Goal: Use online tool/utility: Utilize a website feature to perform a specific function

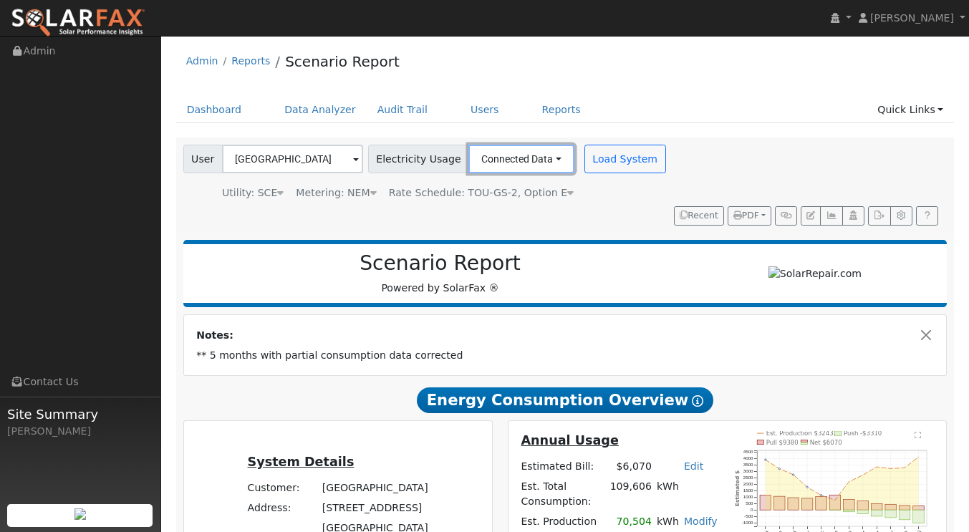
click at [539, 168] on button "Connected Data" at bounding box center [521, 159] width 106 height 29
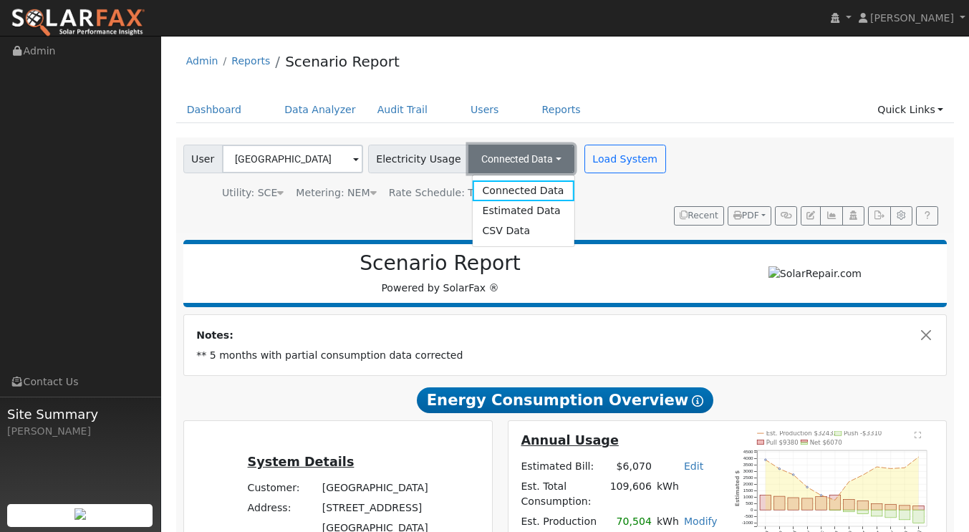
click at [540, 168] on button "Connected Data" at bounding box center [521, 159] width 106 height 29
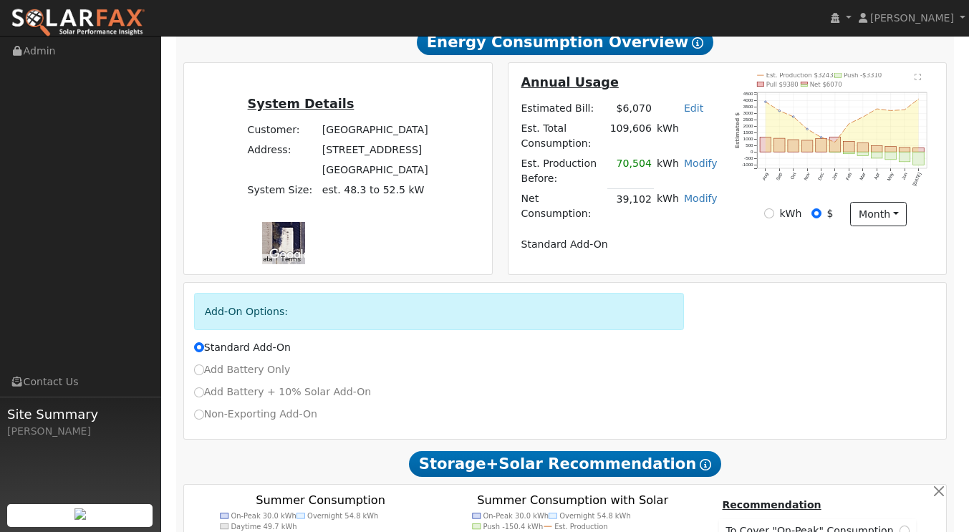
scroll to position [143, 0]
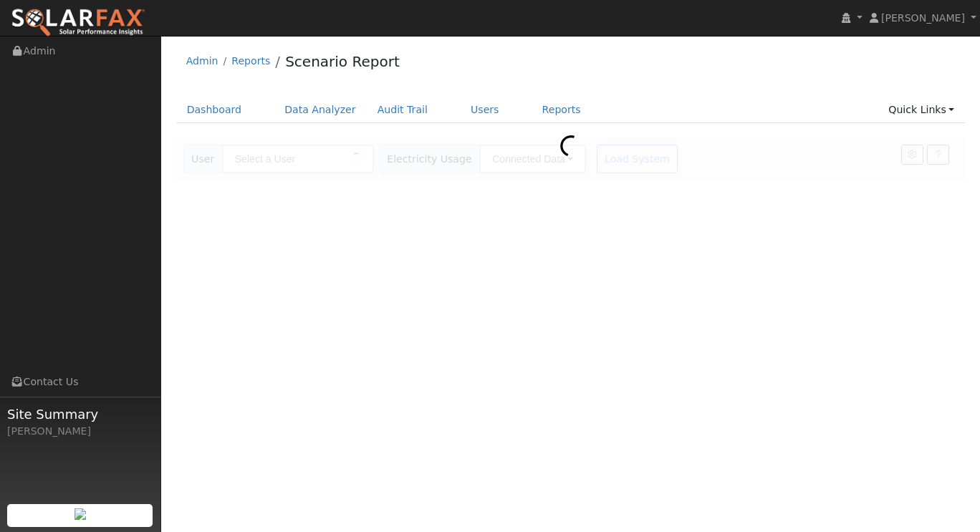
type input "[GEOGRAPHIC_DATA]"
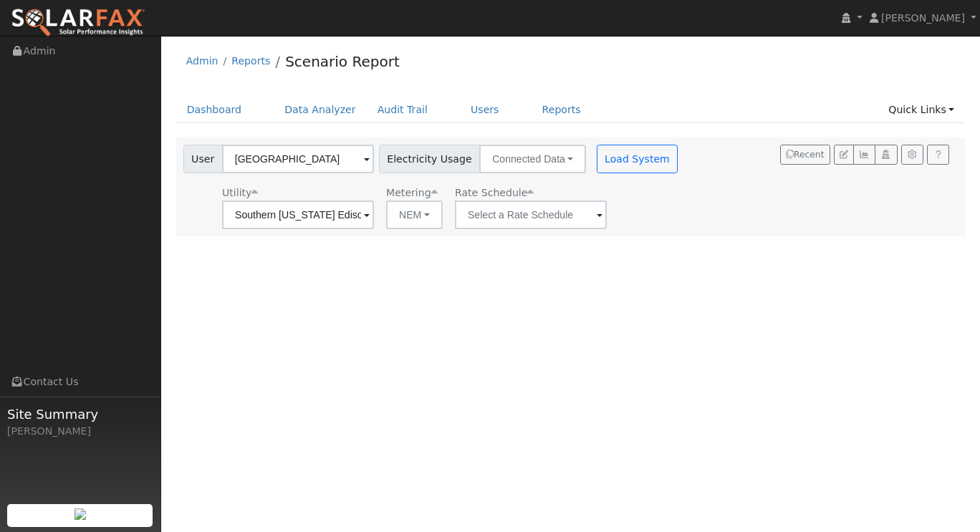
click at [370, 215] on span at bounding box center [367, 216] width 6 height 16
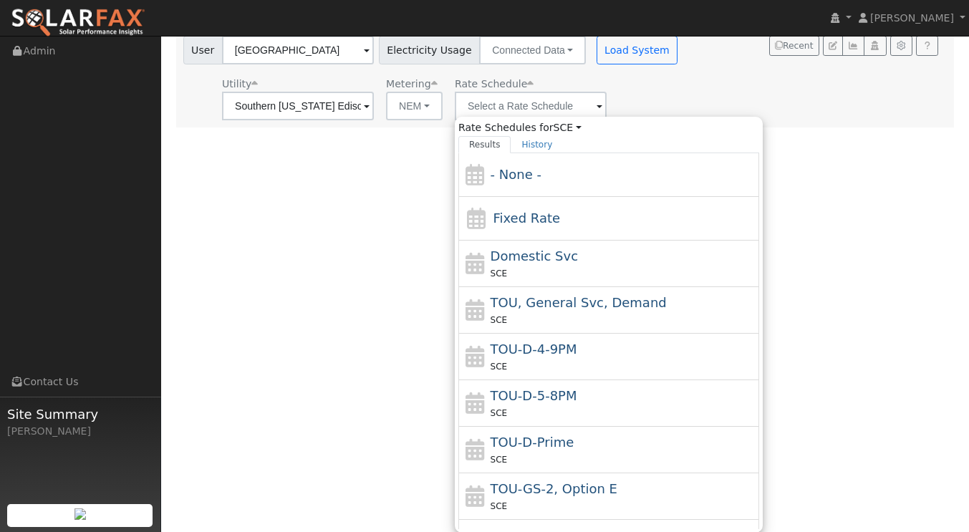
scroll to position [72, 0]
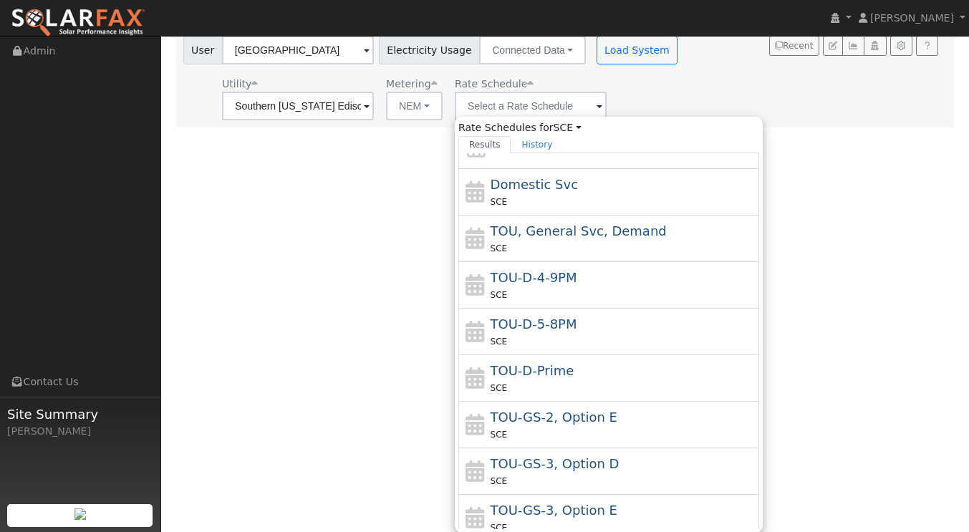
click at [606, 502] on div "TOU-GS-3, Option E SCE" at bounding box center [624, 518] width 266 height 34
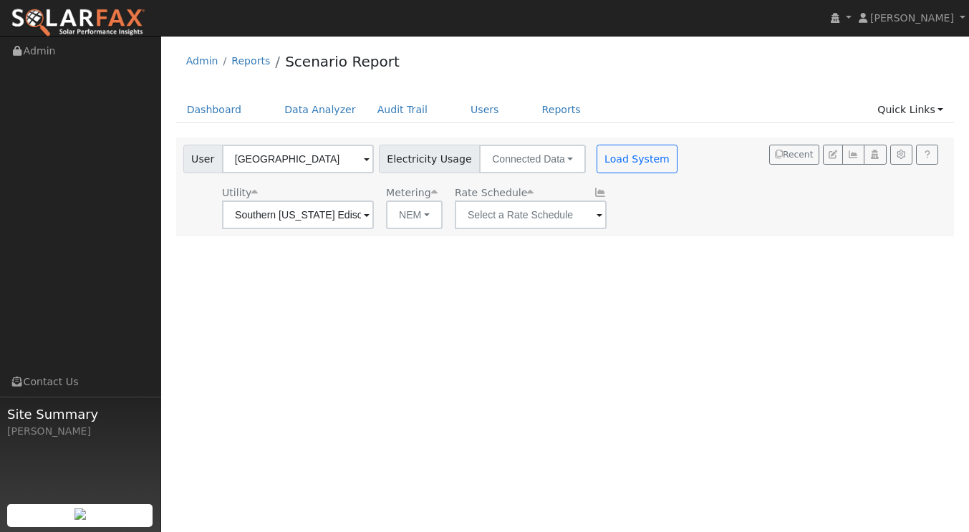
type input "TOU-GS-3, Option E"
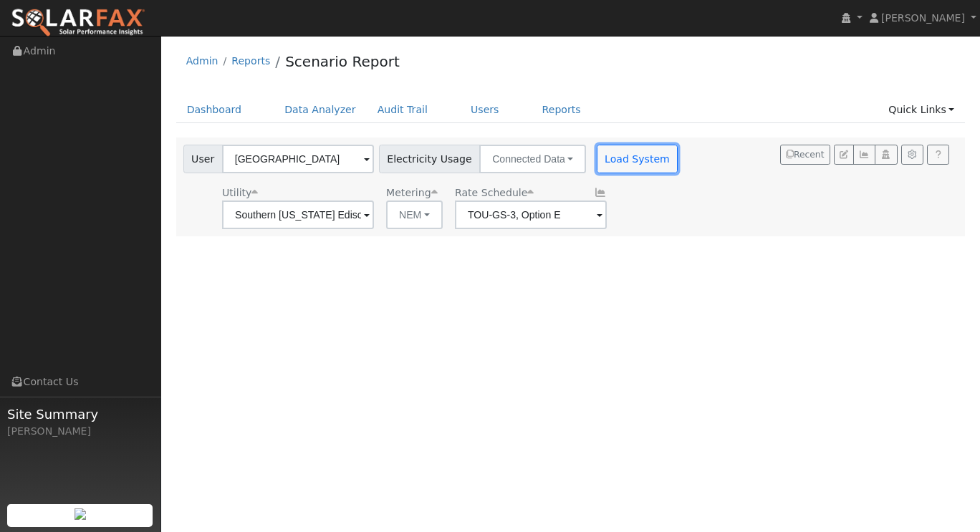
click at [599, 160] on button "Load System" at bounding box center [638, 159] width 82 height 29
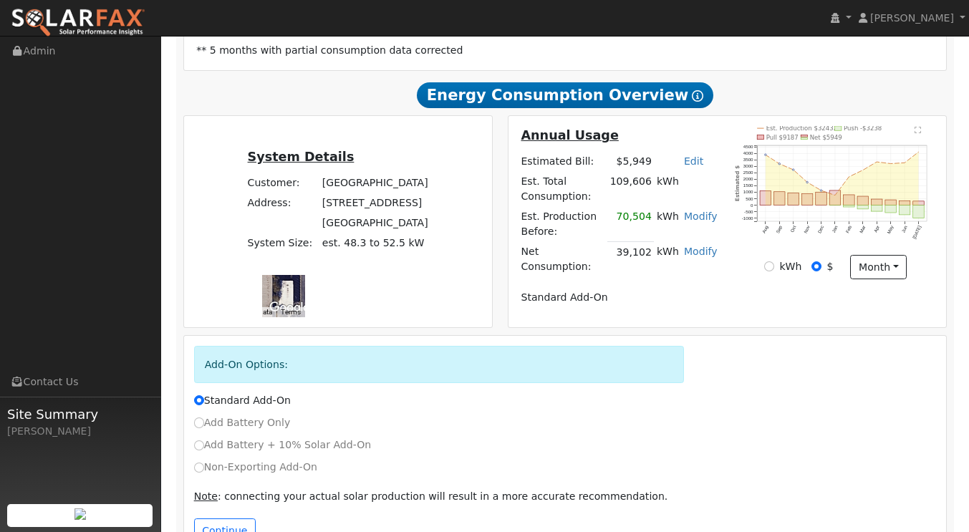
scroll to position [315, 0]
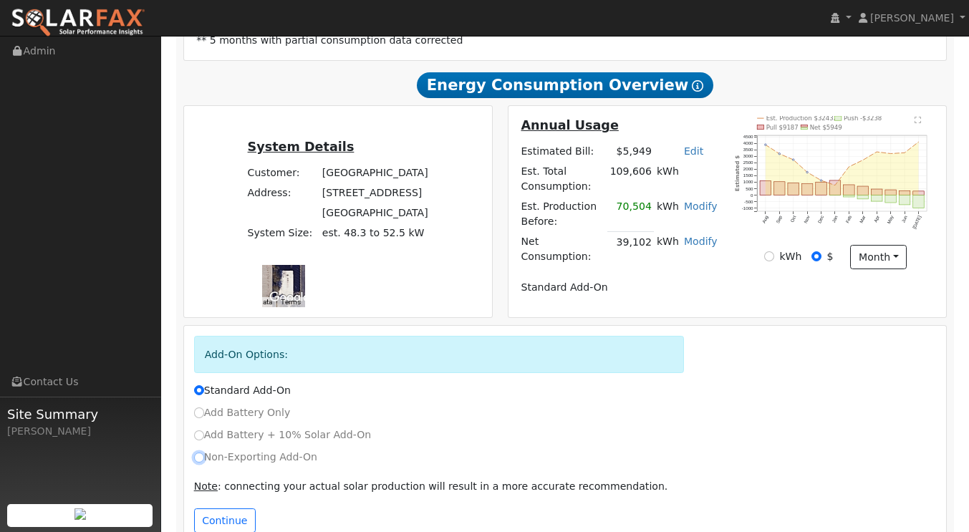
click at [201, 453] on input "Non-Exporting Add-On" at bounding box center [199, 458] width 10 height 10
radio input "true"
radio input "false"
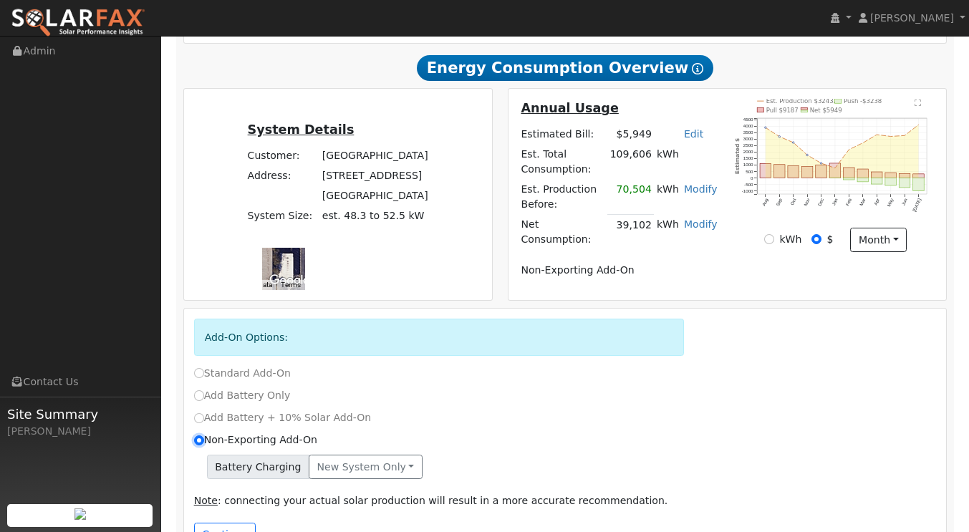
scroll to position [347, 0]
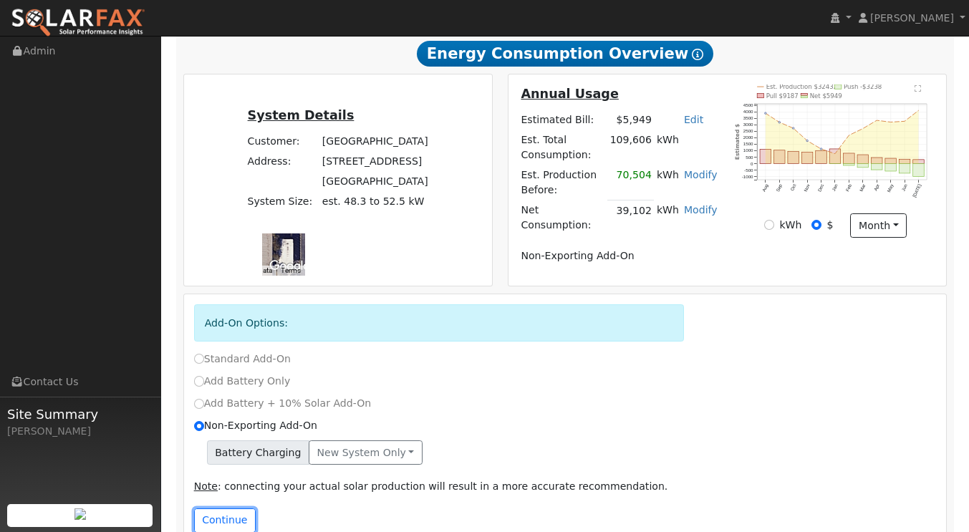
click at [231, 509] on button "Continue" at bounding box center [225, 521] width 62 height 24
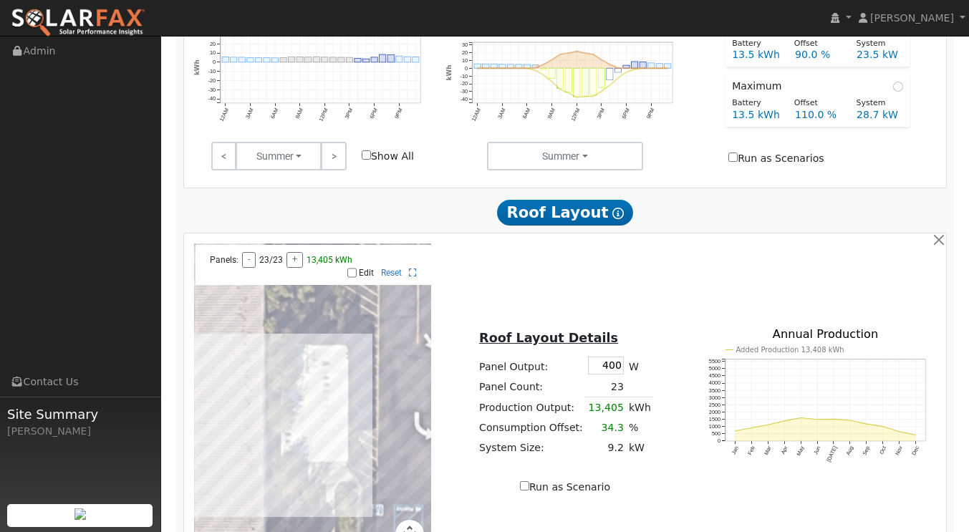
scroll to position [908, 0]
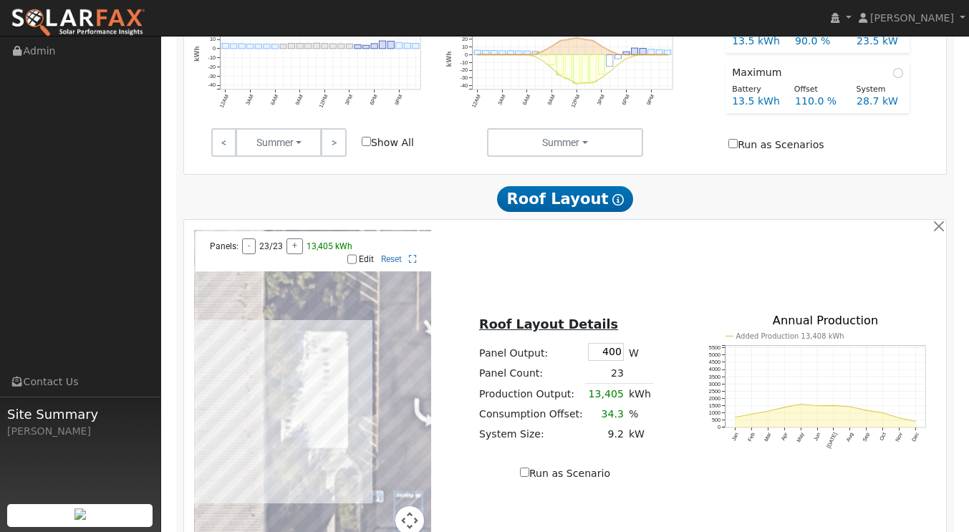
click at [617, 343] on input "400" at bounding box center [606, 352] width 36 height 18
type input "440"
click at [615, 363] on td "23" at bounding box center [605, 373] width 41 height 21
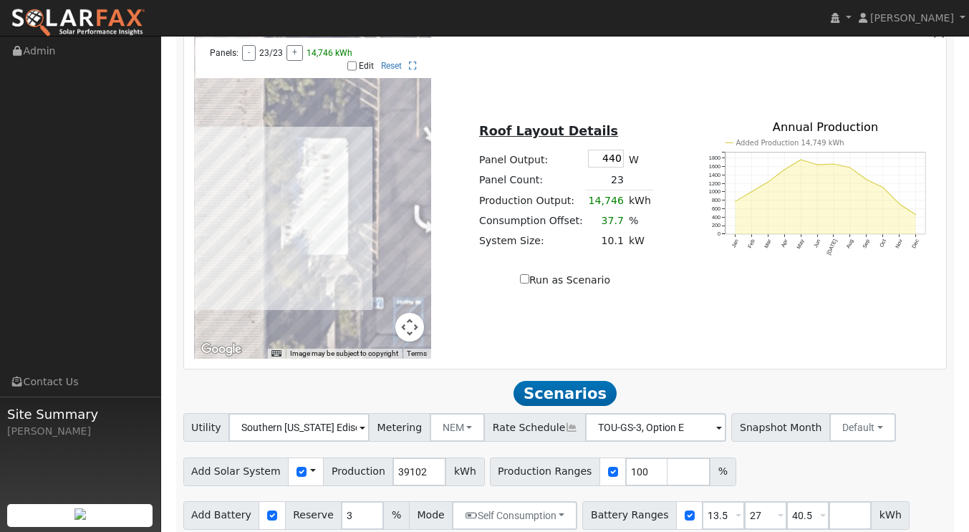
scroll to position [1117, 0]
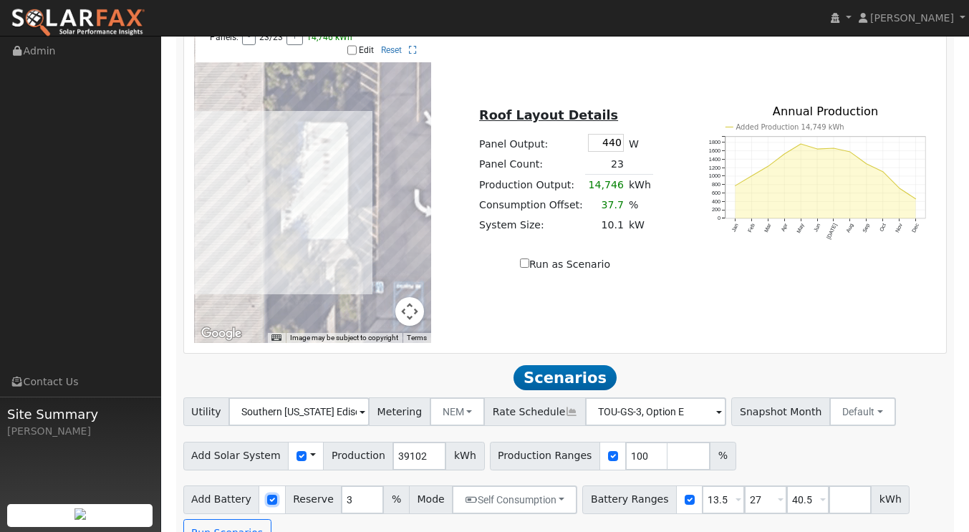
click at [267, 495] on input "checkbox" at bounding box center [272, 500] width 10 height 10
checkbox input "false"
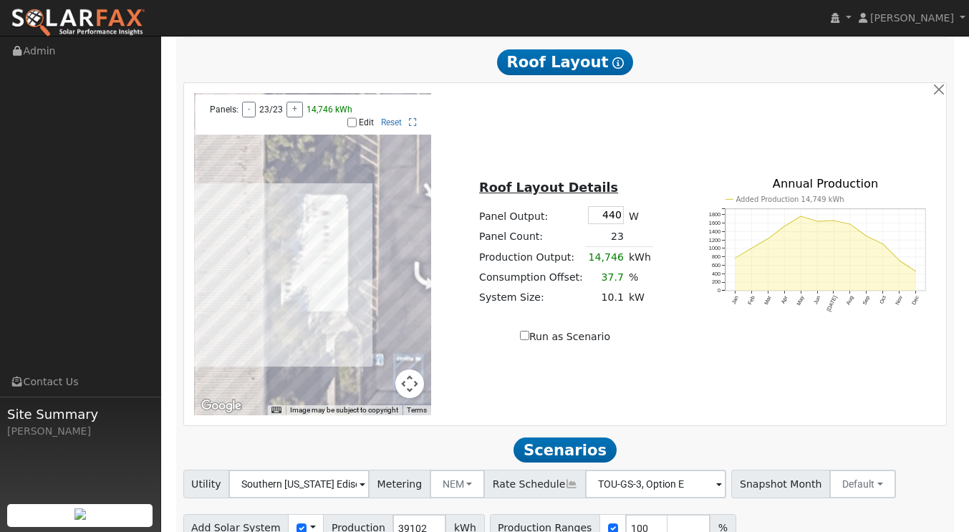
scroll to position [1083, 0]
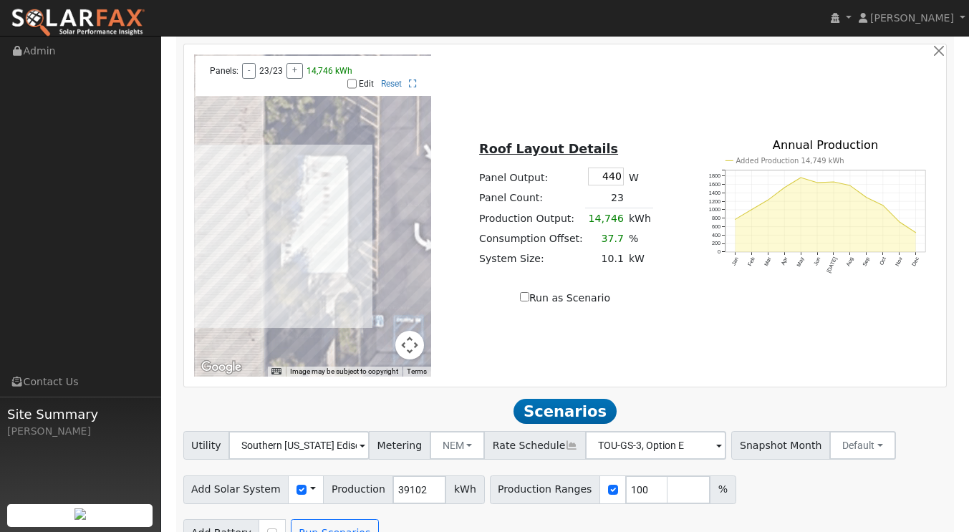
click at [529, 292] on input "Run as Scenario" at bounding box center [524, 296] width 9 height 9
checkbox input "true"
type input "14746"
click at [347, 519] on button "Run Scenarios" at bounding box center [335, 533] width 88 height 29
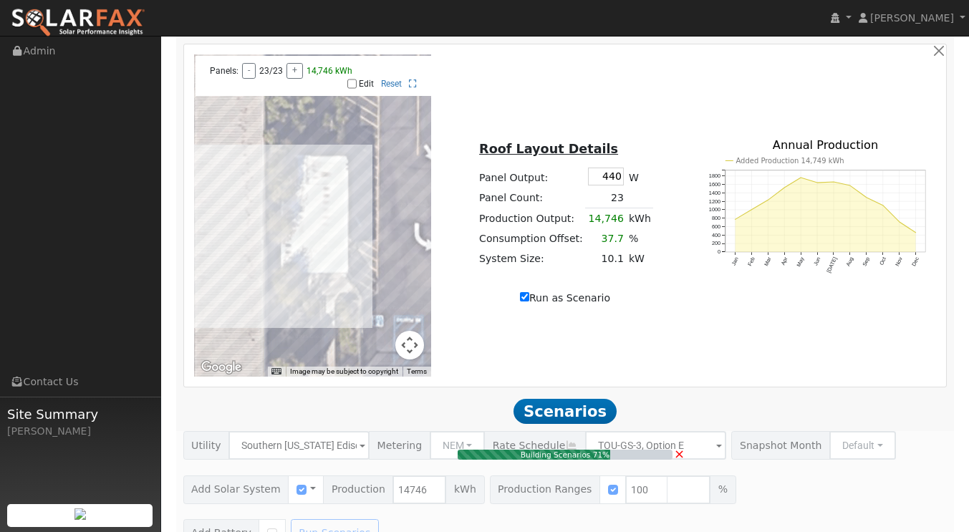
type input "10.1"
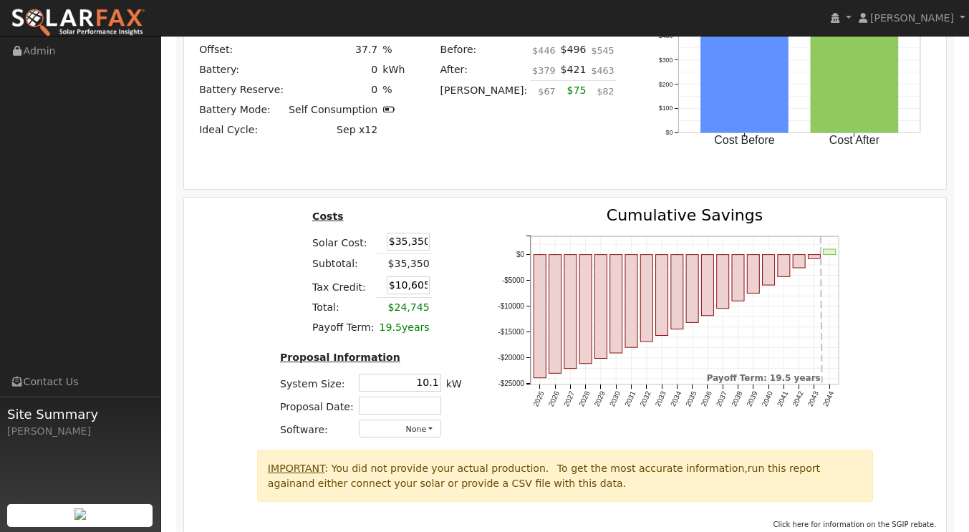
scroll to position [2051, 0]
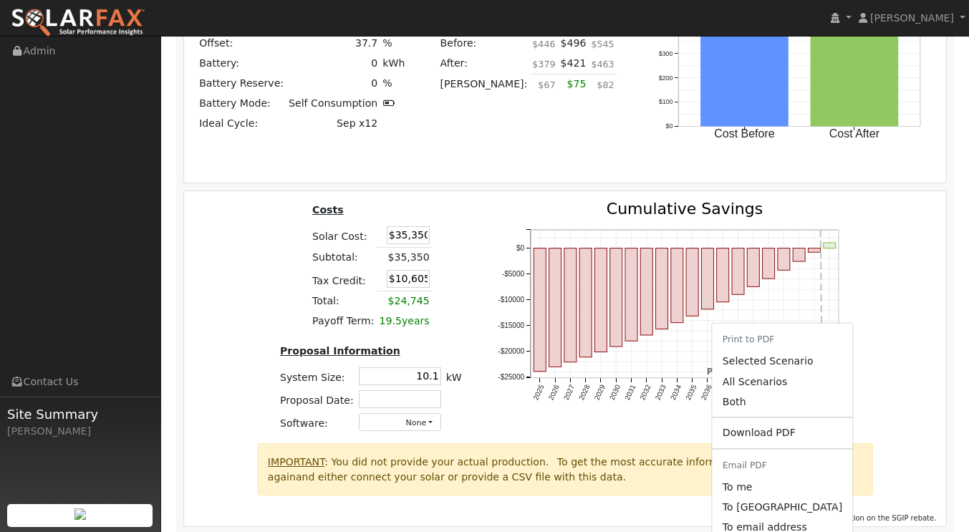
click at [763, 423] on link "Download PDF" at bounding box center [783, 433] width 140 height 20
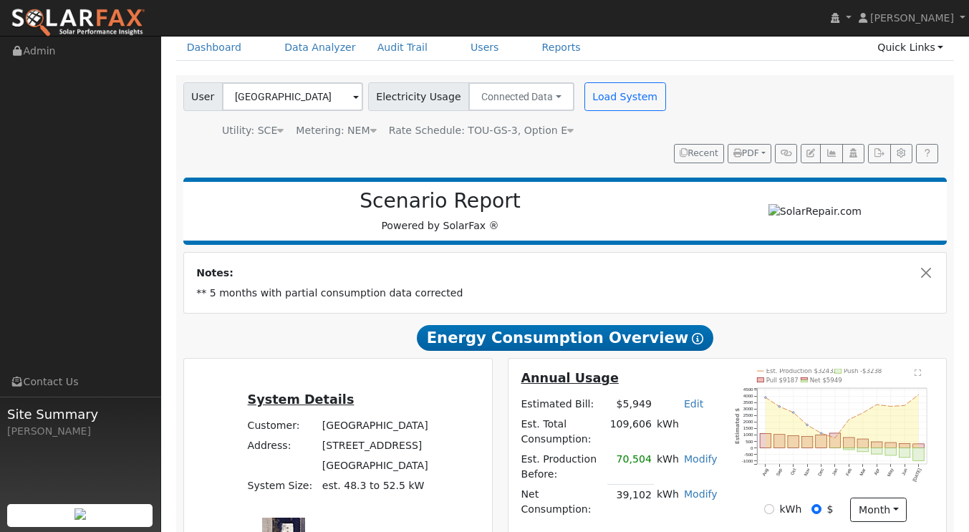
scroll to position [0, 0]
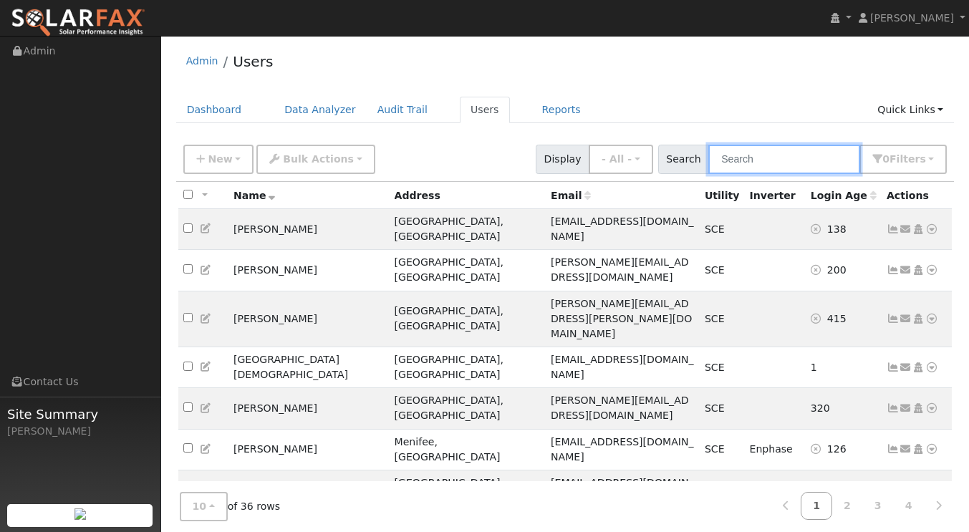
click at [754, 164] on input "text" at bounding box center [784, 159] width 152 height 29
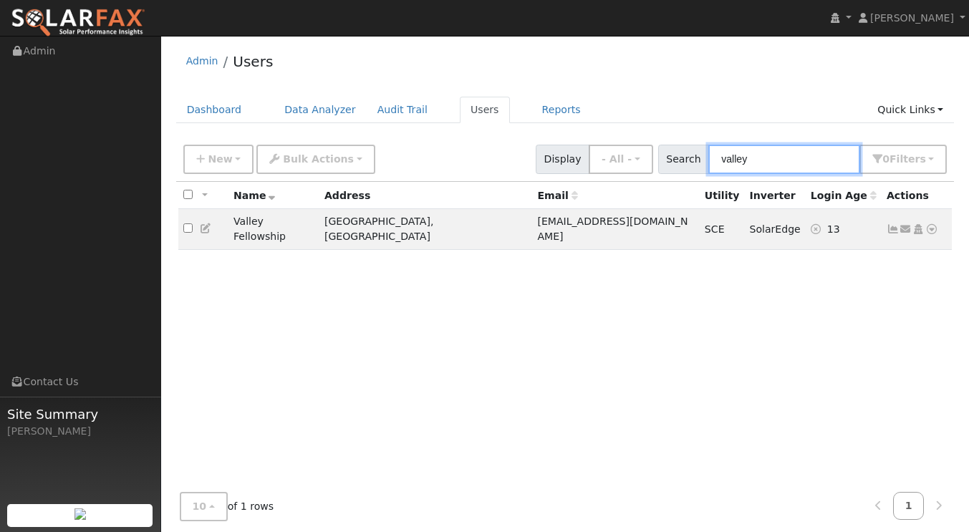
type input "valley"
click at [933, 224] on icon at bounding box center [931, 229] width 13 height 10
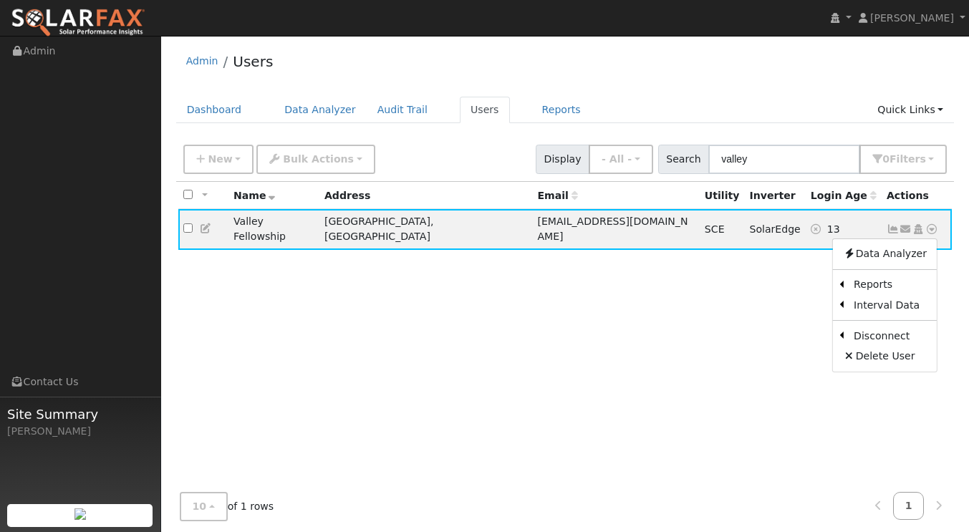
click at [0, 0] on link "Scenario" at bounding box center [0, 0] width 0 height 0
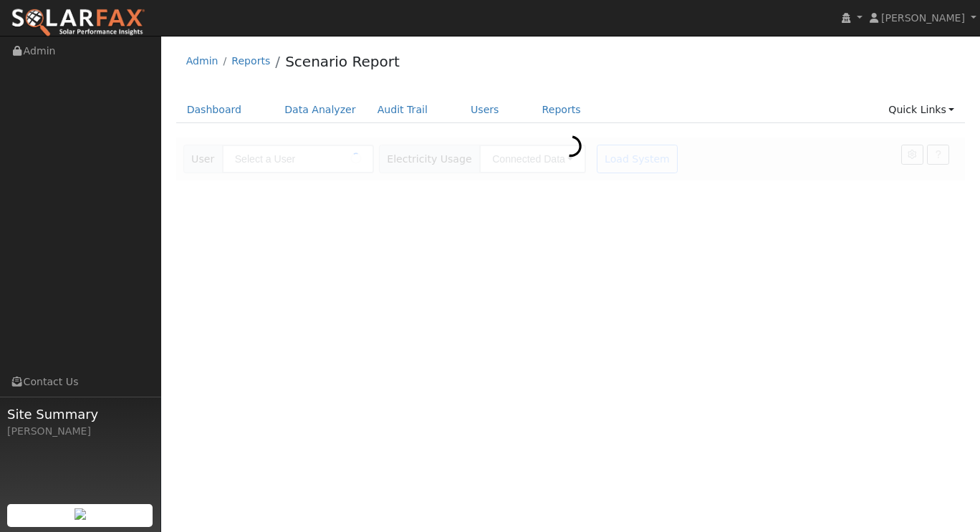
type input "Valley Fellowship"
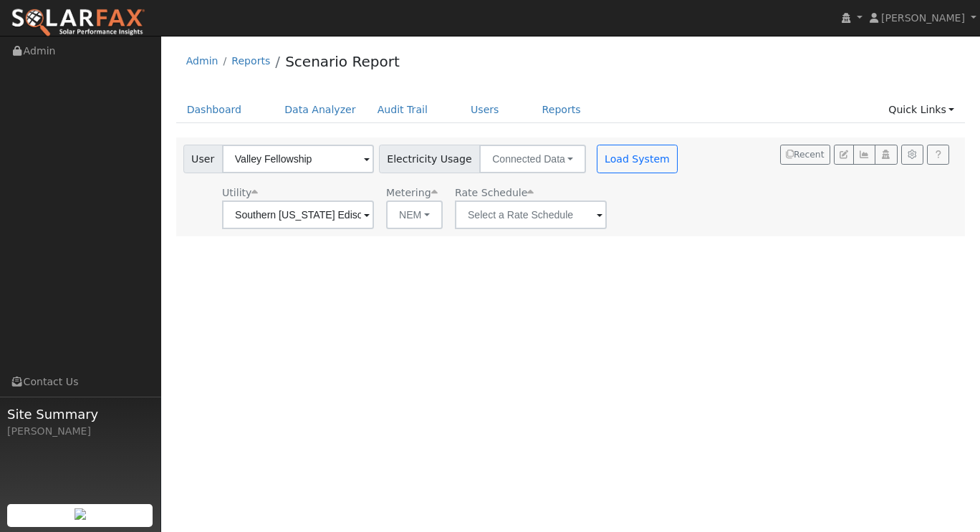
click at [370, 216] on span at bounding box center [367, 216] width 6 height 16
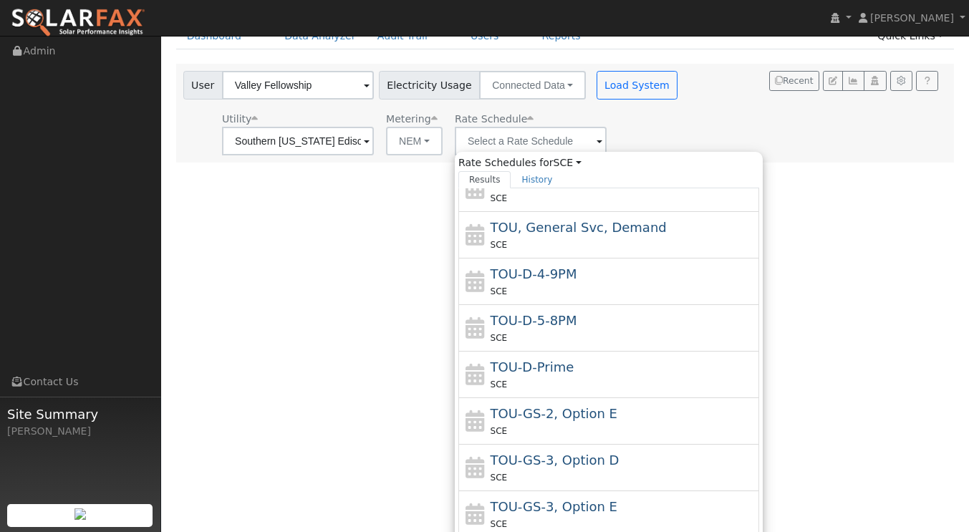
scroll to position [109, 0]
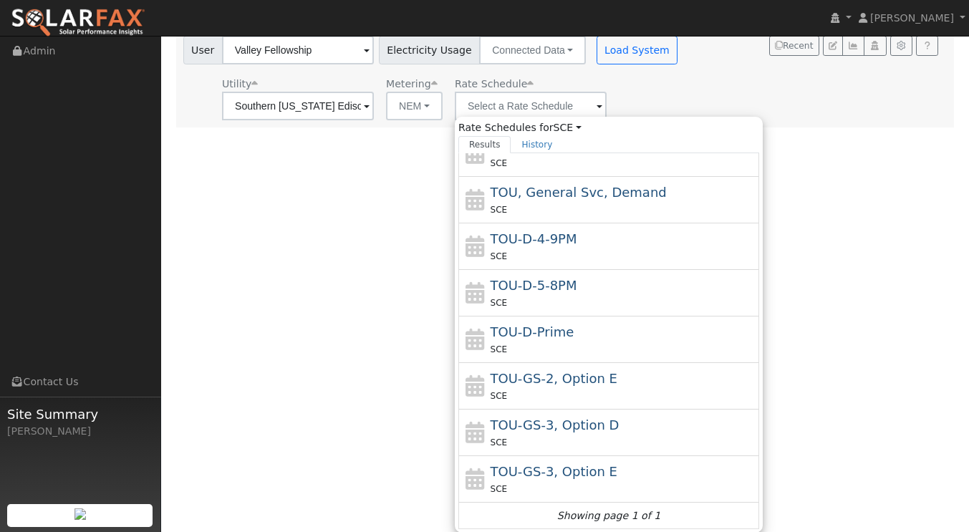
click at [589, 386] on span "TOU-GS-2, Option E" at bounding box center [554, 378] width 127 height 15
type input "TOU-GS-2, Option E"
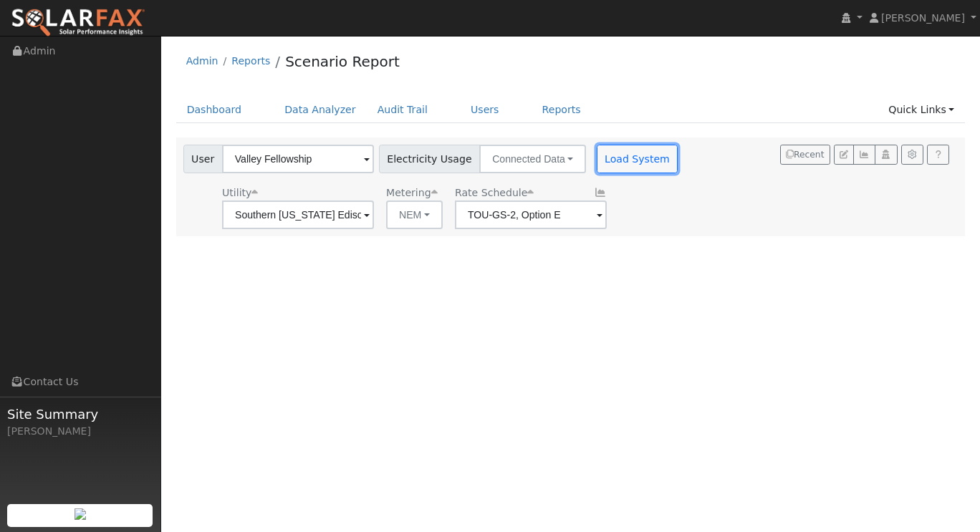
click at [630, 158] on button "Load System" at bounding box center [638, 159] width 82 height 29
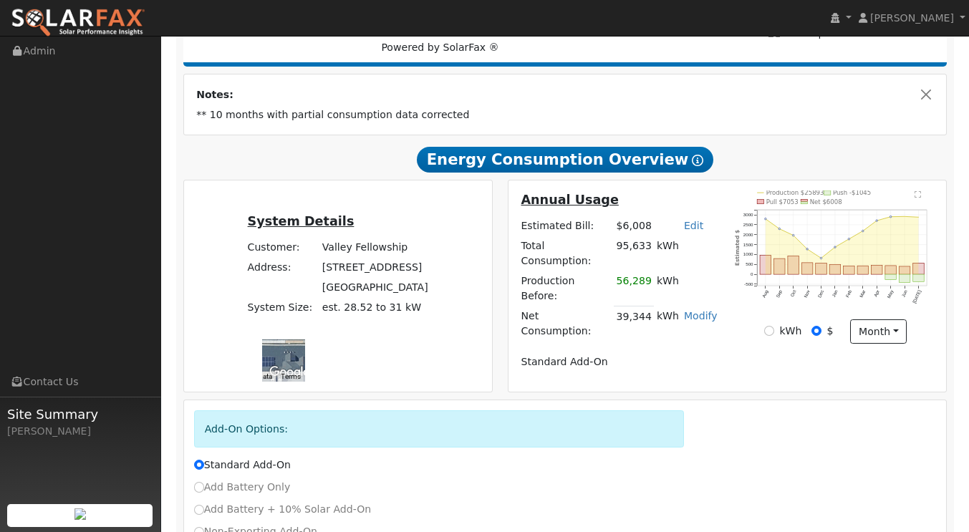
scroll to position [255, 0]
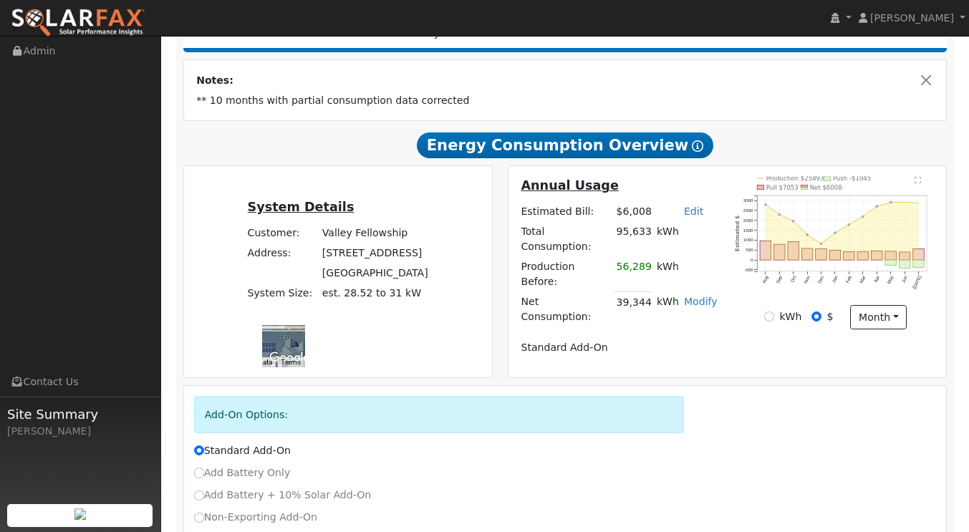
click at [196, 510] on label "Non-Exporting Add-On" at bounding box center [255, 517] width 123 height 15
click at [196, 513] on input "Non-Exporting Add-On" at bounding box center [199, 518] width 10 height 10
radio input "true"
radio input "false"
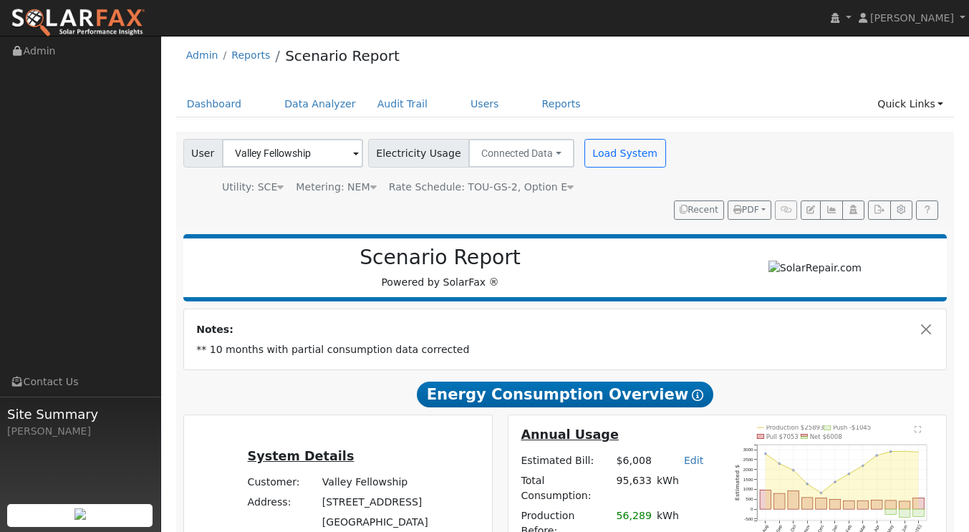
scroll to position [0, 0]
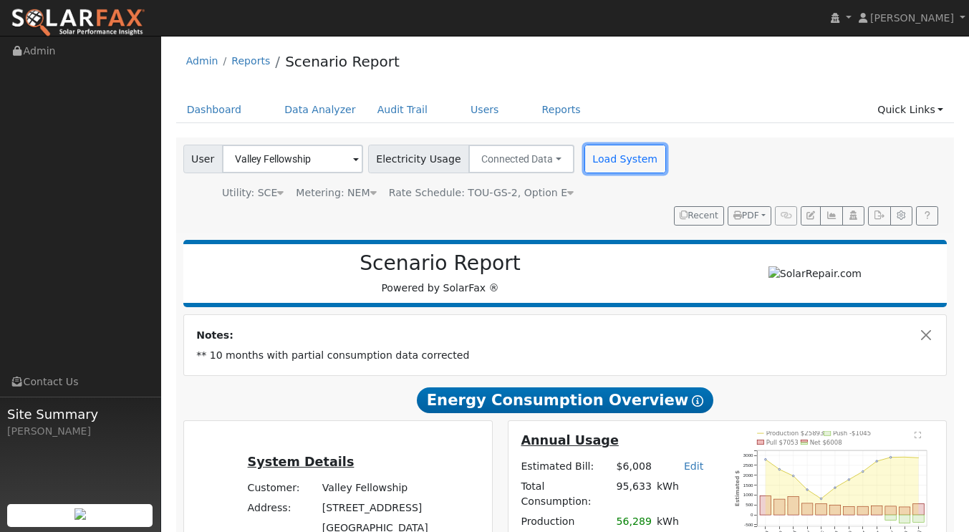
click at [619, 163] on button "Load System" at bounding box center [625, 159] width 82 height 29
radio input "false"
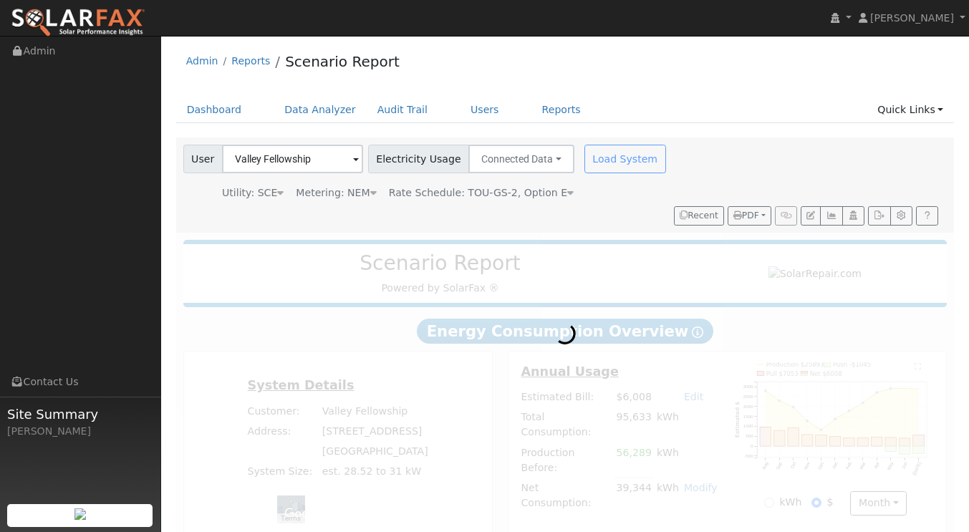
radio input "true"
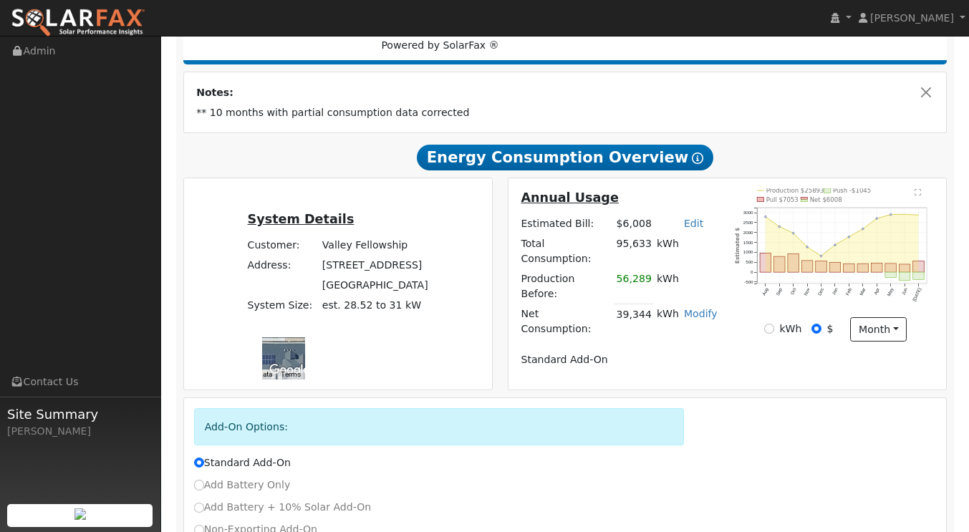
scroll to position [255, 0]
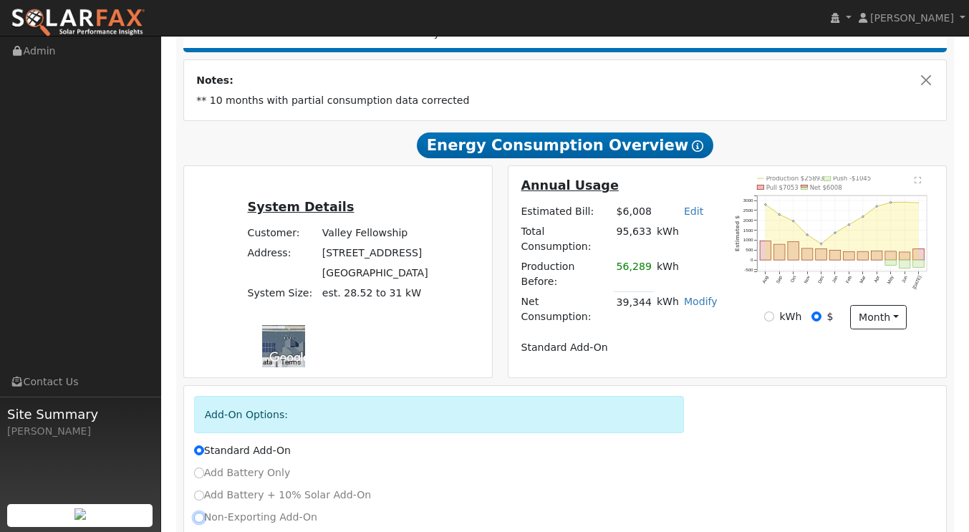
click at [198, 513] on input "Non-Exporting Add-On" at bounding box center [199, 518] width 10 height 10
radio input "true"
radio input "false"
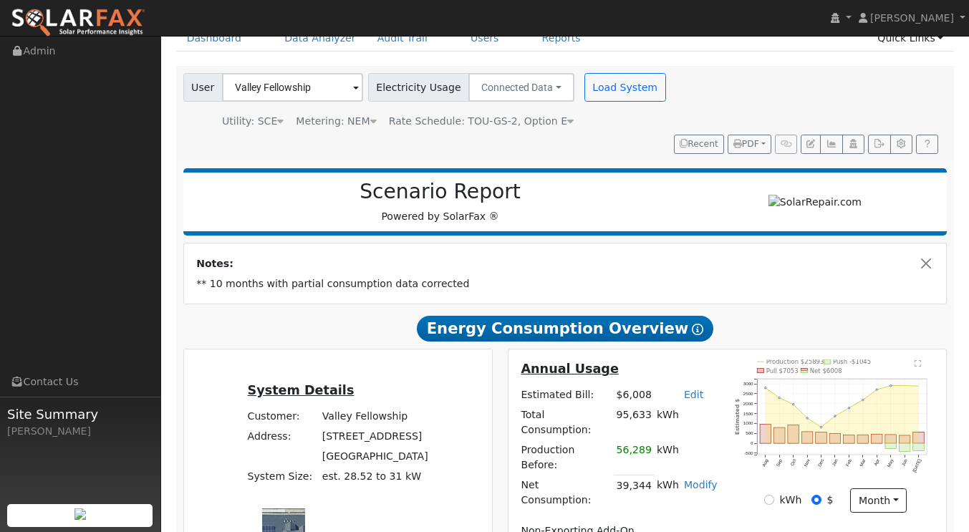
scroll to position [286, 0]
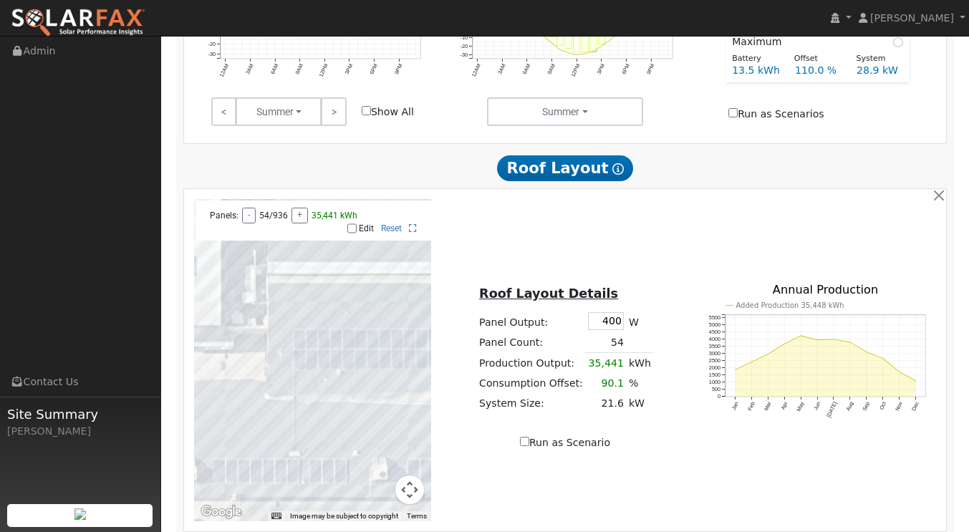
scroll to position [956, 0]
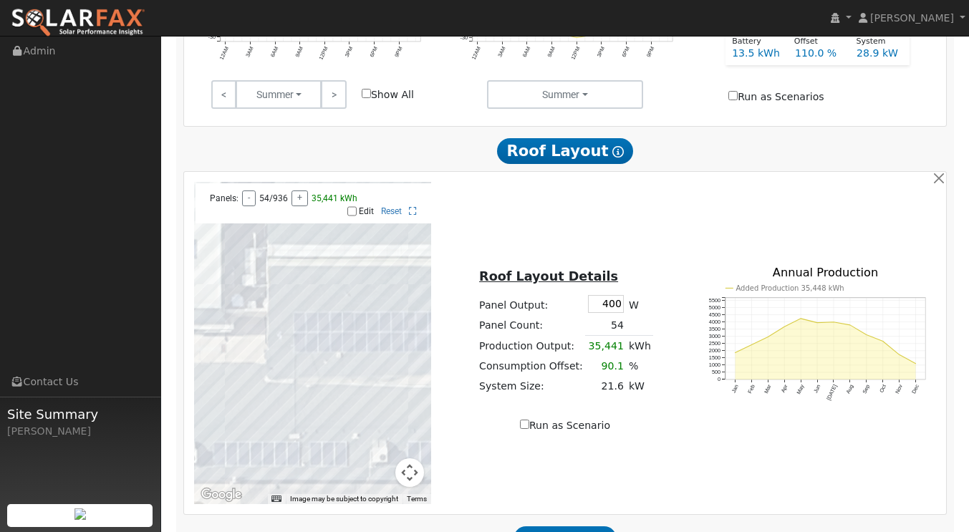
click at [599, 295] on input "400" at bounding box center [606, 304] width 36 height 18
type input "4"
type input "440"
click at [600, 315] on td "54" at bounding box center [605, 325] width 41 height 21
click at [600, 315] on td "49" at bounding box center [605, 325] width 41 height 21
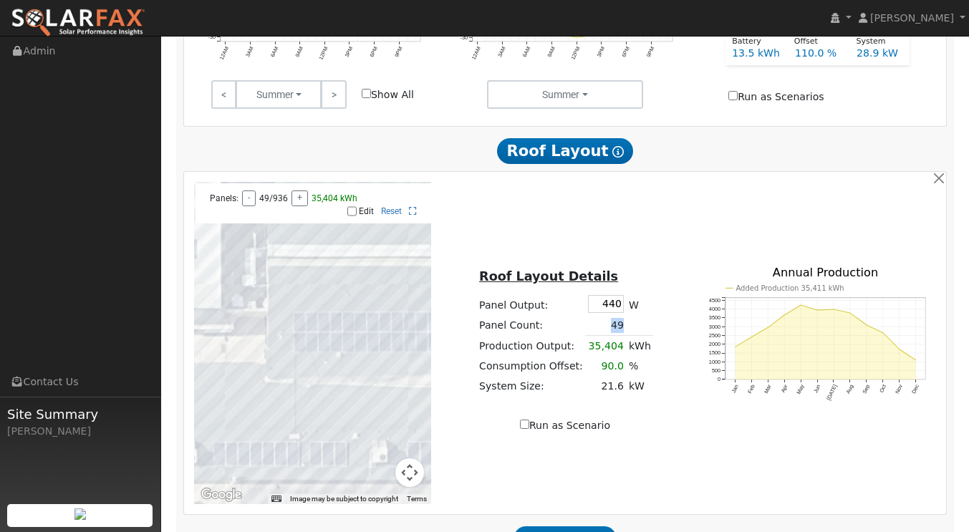
click at [600, 315] on td "49" at bounding box center [605, 325] width 41 height 21
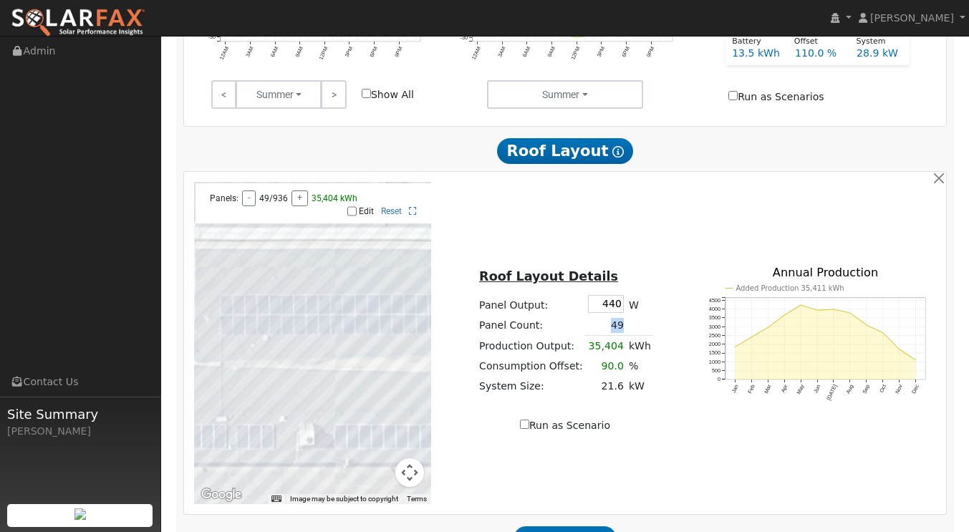
drag, startPoint x: 345, startPoint y: 290, endPoint x: 271, endPoint y: 273, distance: 76.5
click at [271, 273] on div at bounding box center [313, 343] width 238 height 322
click at [352, 206] on input "Edit" at bounding box center [351, 211] width 9 height 10
checkbox input "true"
click at [228, 297] on div at bounding box center [313, 343] width 238 height 322
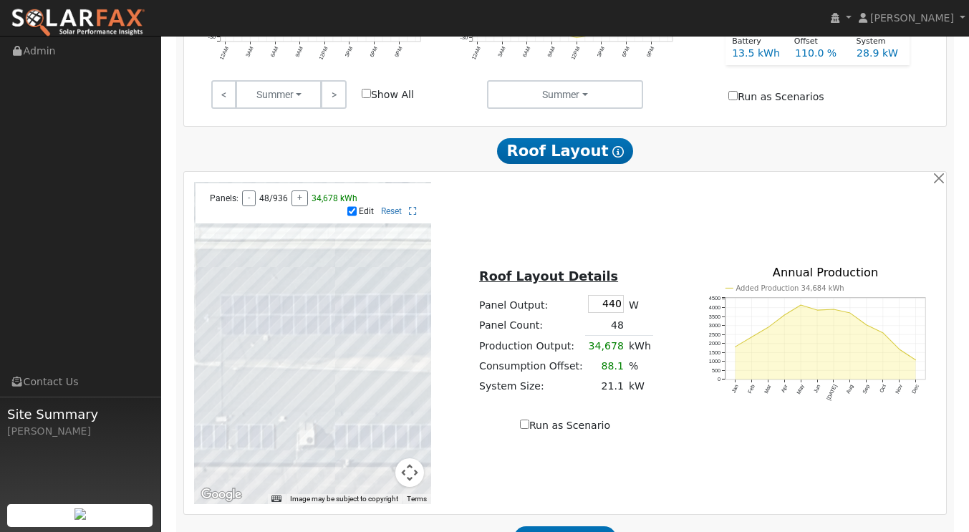
drag, startPoint x: 244, startPoint y: 297, endPoint x: 266, endPoint y: 309, distance: 24.4
click at [245, 297] on div at bounding box center [313, 343] width 238 height 322
click at [257, 309] on div at bounding box center [313, 343] width 238 height 322
drag, startPoint x: 234, startPoint y: 309, endPoint x: 251, endPoint y: 309, distance: 17.2
click at [235, 309] on div at bounding box center [313, 343] width 238 height 322
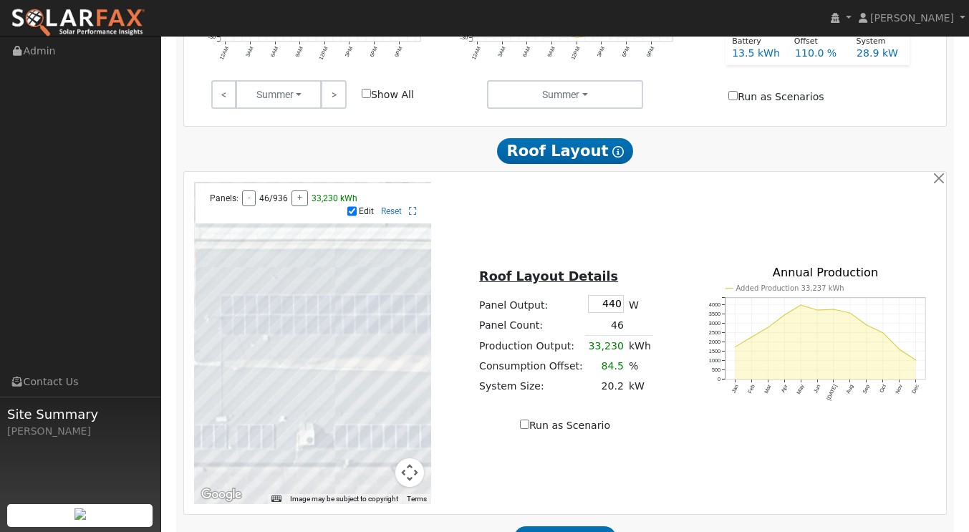
click at [278, 303] on div at bounding box center [313, 343] width 238 height 322
click at [231, 311] on div at bounding box center [313, 343] width 238 height 322
click at [236, 309] on div at bounding box center [313, 343] width 238 height 322
click at [231, 314] on div at bounding box center [313, 343] width 238 height 322
click at [238, 310] on div at bounding box center [313, 343] width 238 height 322
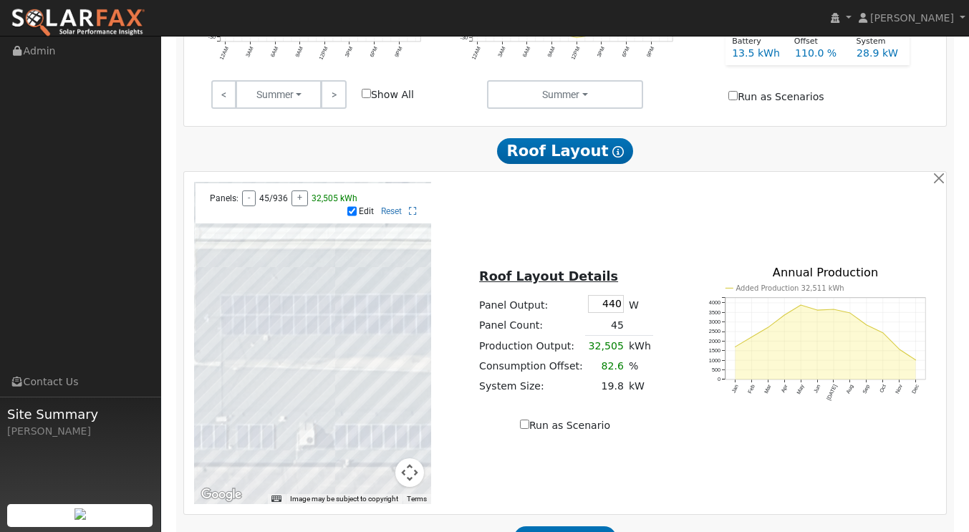
click at [274, 299] on div at bounding box center [313, 343] width 238 height 322
click at [274, 289] on div at bounding box center [313, 343] width 238 height 322
click at [297, 303] on div at bounding box center [313, 343] width 238 height 322
click at [322, 301] on div at bounding box center [313, 343] width 238 height 322
click at [300, 301] on div at bounding box center [313, 343] width 238 height 322
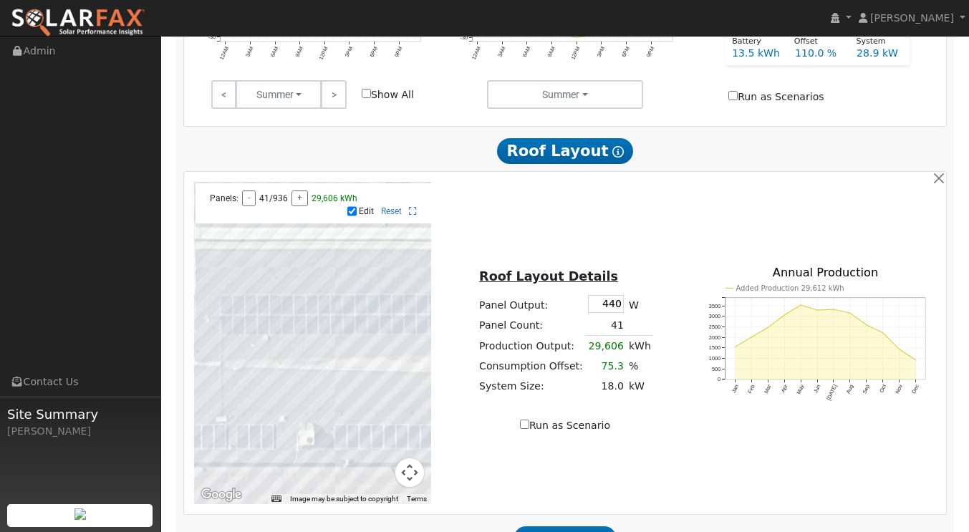
click at [340, 302] on div at bounding box center [313, 343] width 238 height 322
click at [356, 296] on div at bounding box center [313, 343] width 238 height 322
click at [380, 304] on div at bounding box center [313, 343] width 238 height 322
click at [244, 191] on button "-" at bounding box center [249, 199] width 14 height 16
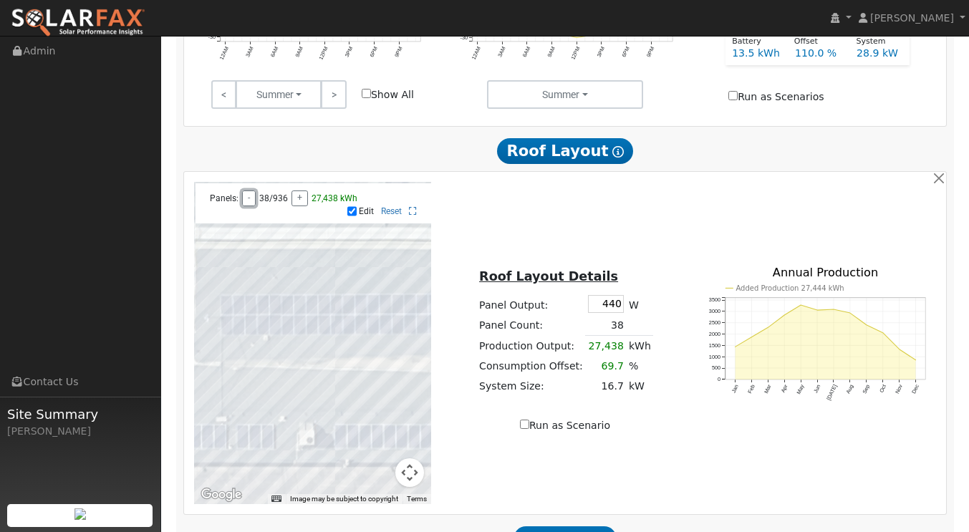
click at [244, 191] on button "-" at bounding box center [249, 199] width 14 height 16
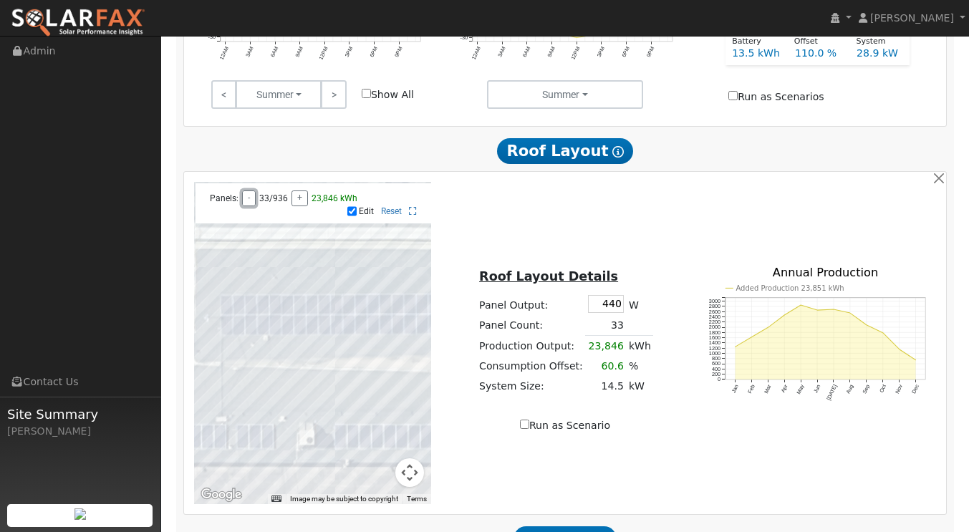
click at [244, 191] on button "-" at bounding box center [249, 199] width 14 height 16
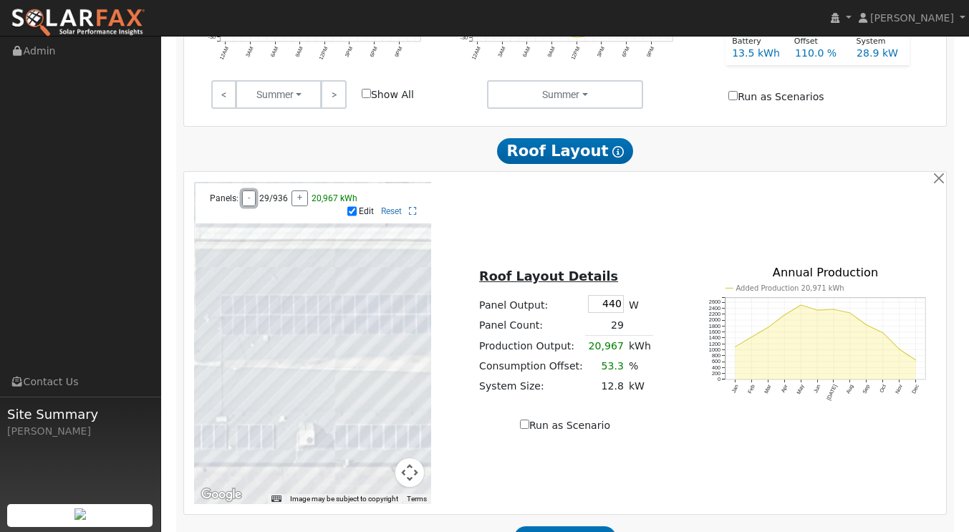
click at [244, 191] on button "-" at bounding box center [249, 199] width 14 height 16
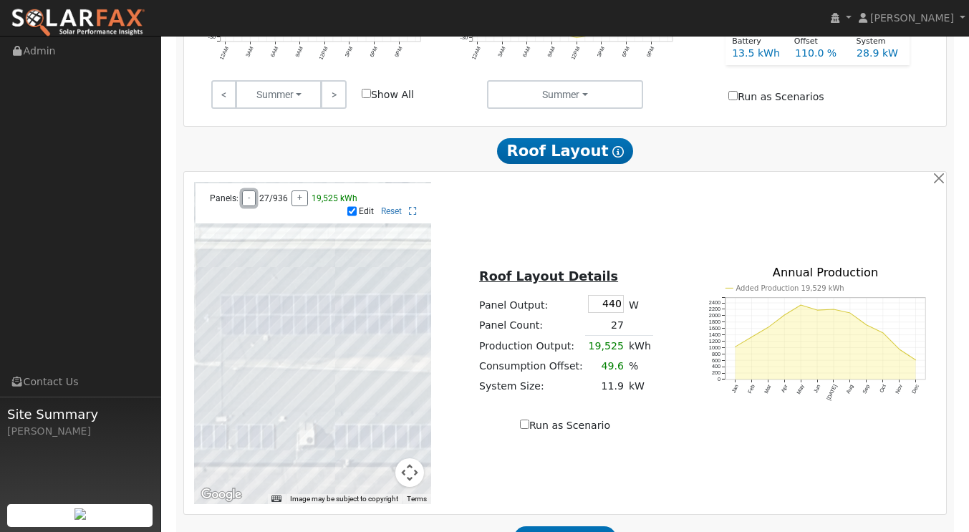
click at [247, 191] on button "-" at bounding box center [249, 199] width 14 height 16
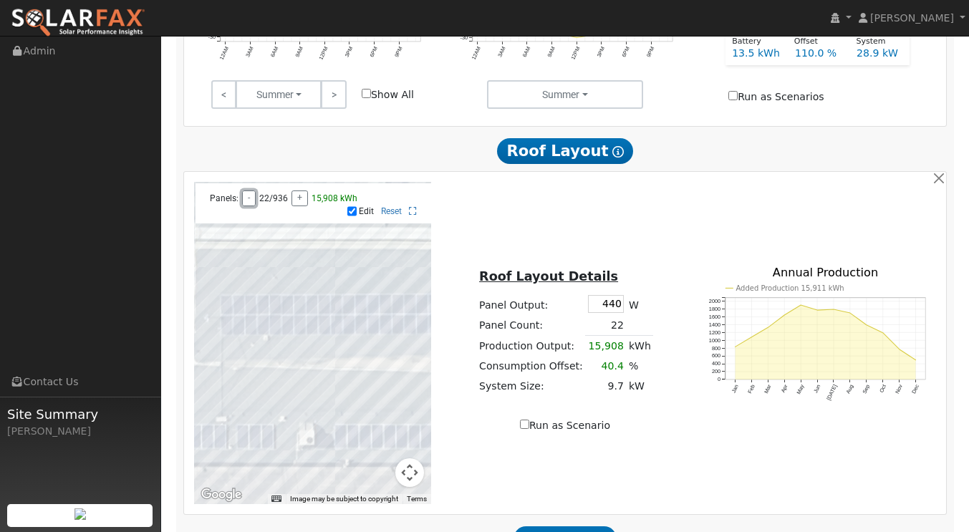
click at [247, 191] on button "-" at bounding box center [249, 199] width 14 height 16
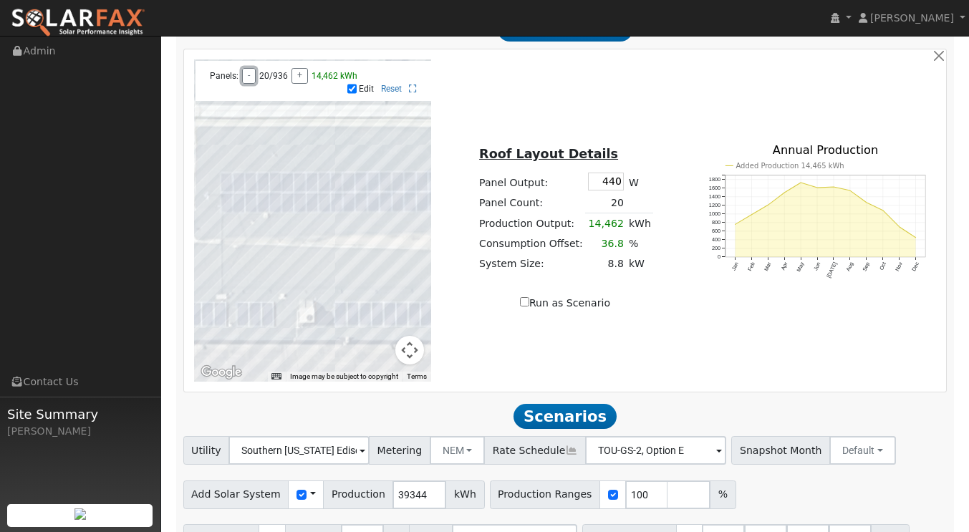
scroll to position [1092, 0]
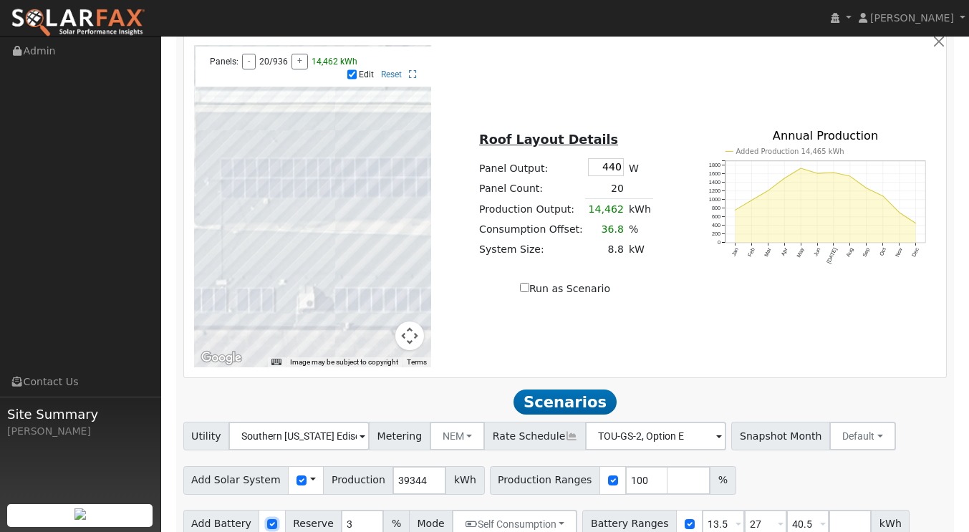
click at [267, 519] on input "checkbox" at bounding box center [272, 524] width 10 height 10
checkbox input "false"
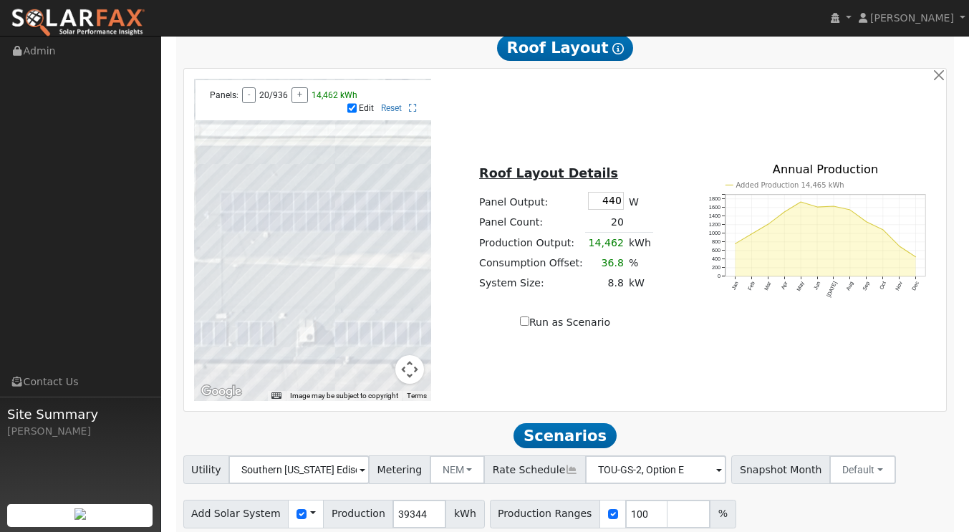
click at [529, 317] on input "Run as Scenario" at bounding box center [524, 321] width 9 height 9
checkbox input "true"
type input "14462"
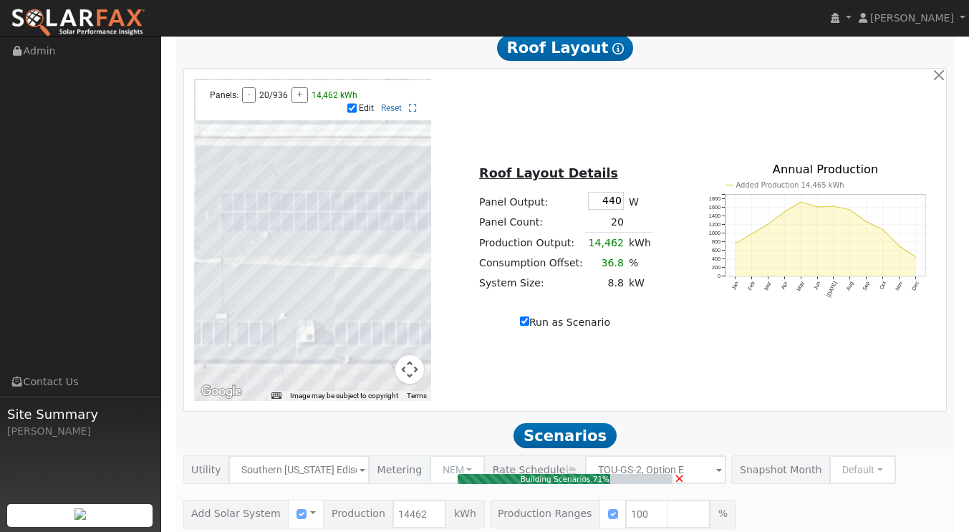
type input "8.8"
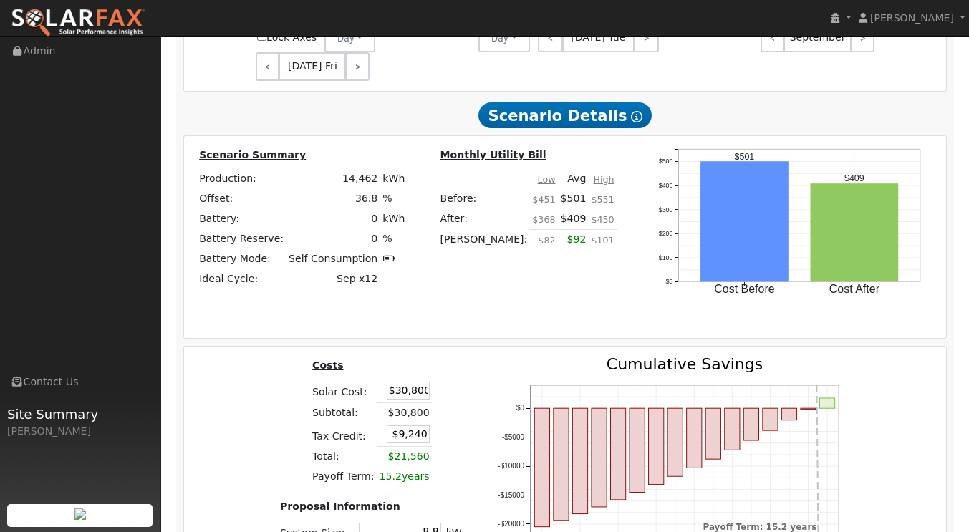
scroll to position [1965, 0]
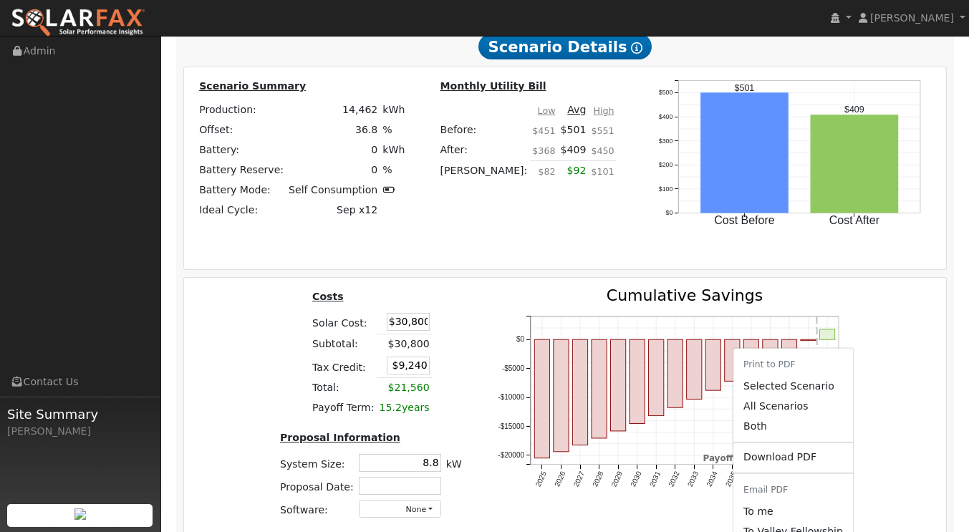
click at [799, 448] on link "Download PDF" at bounding box center [793, 458] width 120 height 20
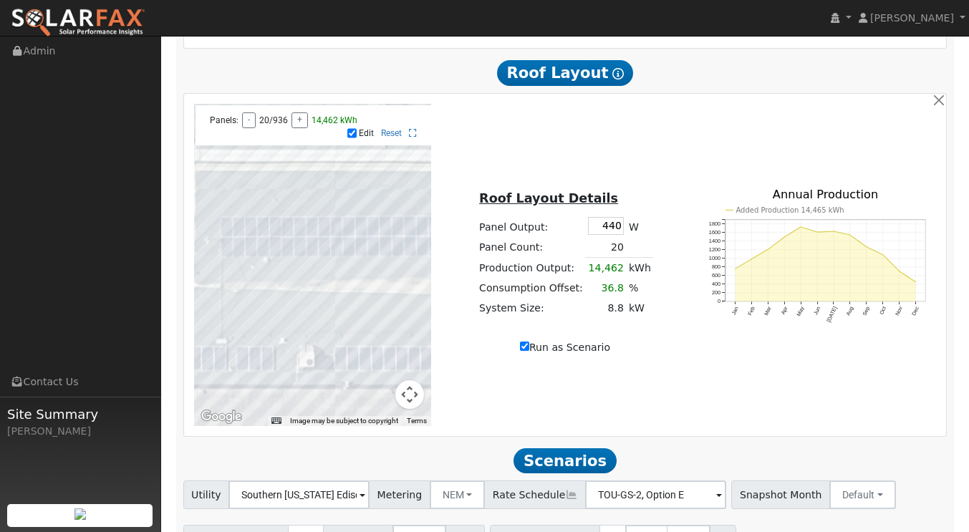
scroll to position [962, 0]
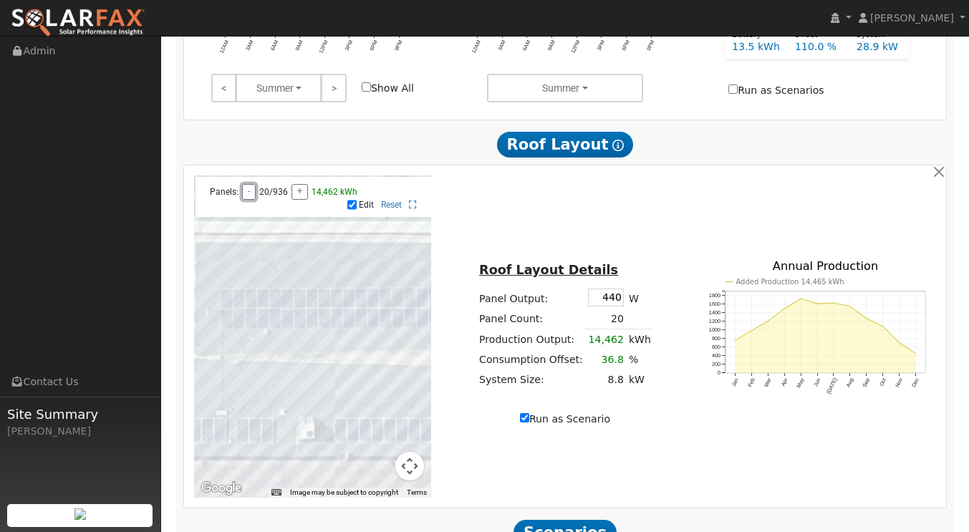
click at [244, 184] on button "-" at bounding box center [249, 192] width 14 height 16
type input "14462"
click at [301, 184] on button "+" at bounding box center [300, 192] width 16 height 16
drag, startPoint x: 363, startPoint y: 253, endPoint x: 228, endPoint y: 243, distance: 135.0
click at [228, 243] on div at bounding box center [313, 336] width 238 height 322
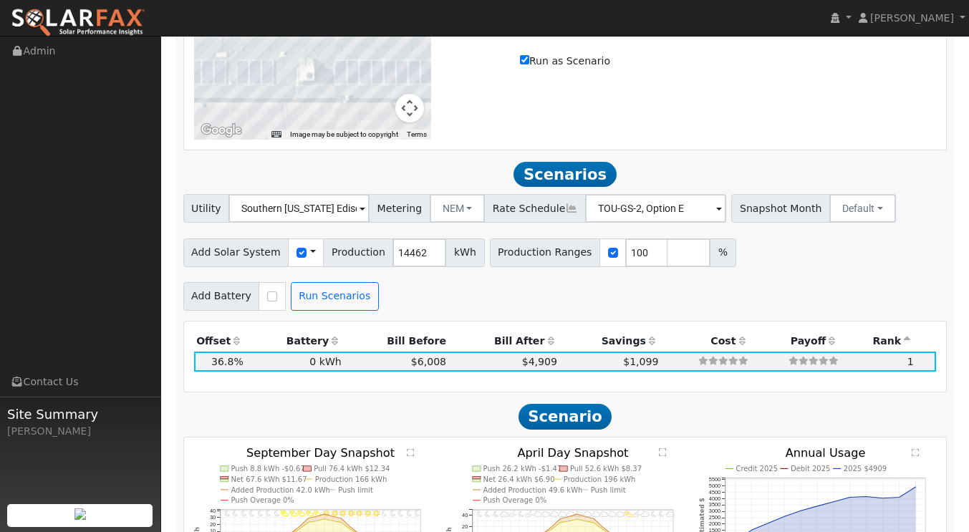
scroll to position [1248, 0]
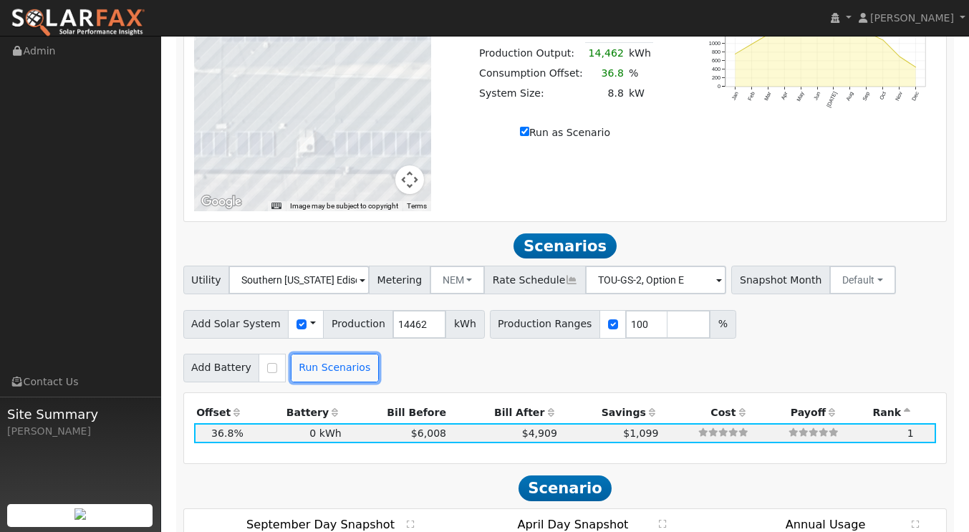
click at [329, 354] on button "Run Scenarios" at bounding box center [335, 368] width 88 height 29
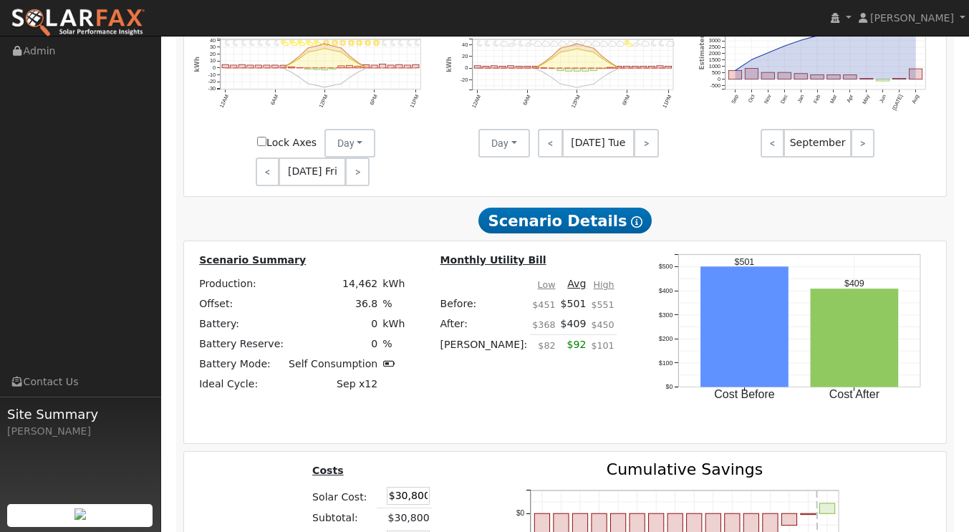
scroll to position [1965, 0]
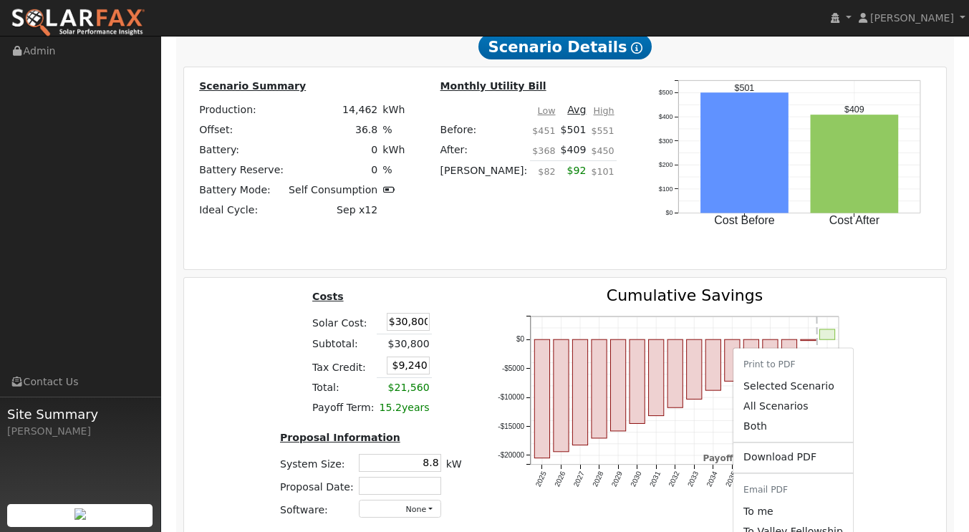
click at [786, 448] on link "Download PDF" at bounding box center [793, 458] width 120 height 20
